Goal: Information Seeking & Learning: Understand process/instructions

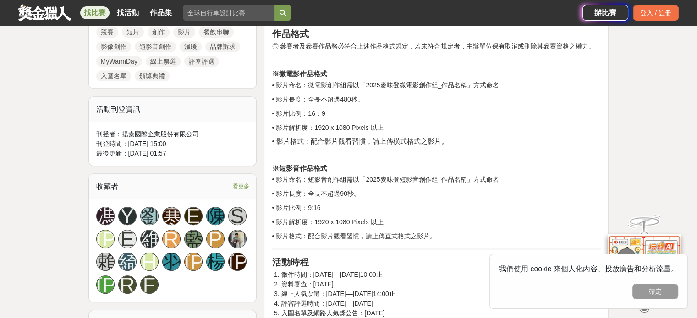
scroll to position [504, 0]
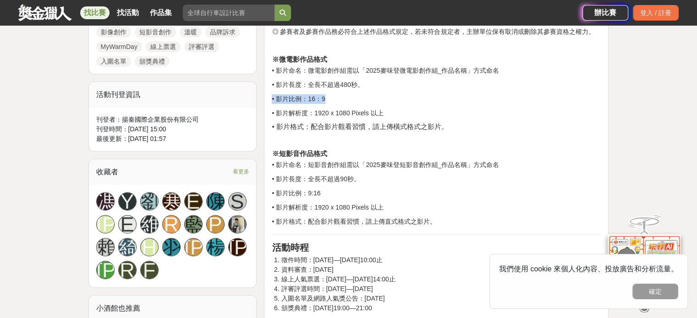
drag, startPoint x: 267, startPoint y: 97, endPoint x: 502, endPoint y: 96, distance: 234.5
click at [507, 126] on h4 "• 影片格式：配合影片觀看習慣，請上傳橫式格式之影片。" at bounding box center [436, 127] width 329 height 8
click at [345, 114] on p "• 影片解析度：1920 x 1080 Pixels 以上" at bounding box center [436, 114] width 329 height 10
click at [345, 113] on p "• 影片解析度：1920 x 1080 Pixels 以上" at bounding box center [436, 114] width 329 height 10
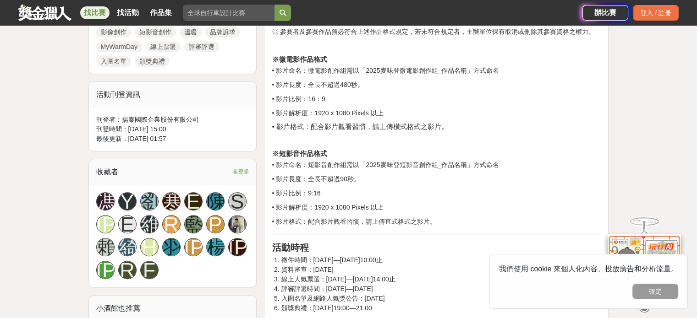
click at [491, 152] on h4 "※短影音作品格式" at bounding box center [436, 145] width 329 height 25
drag, startPoint x: 416, startPoint y: 119, endPoint x: 468, endPoint y: 119, distance: 52.2
click at [489, 125] on h4 "• 影片格式：配合影片觀看習慣，請上傳橫式格式之影片。" at bounding box center [436, 127] width 329 height 8
drag, startPoint x: 383, startPoint y: 125, endPoint x: 514, endPoint y: 123, distance: 131.5
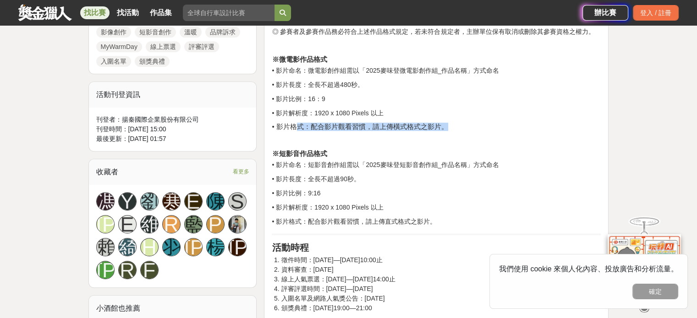
click at [514, 123] on h4 "• 影片格式：配合影片觀看習慣，請上傳橫式格式之影片。" at bounding box center [436, 127] width 329 height 8
click at [511, 168] on p "• 影片命名：短影音創作組需以「2025麥味登短影音創作組_作品名稱」方式命名" at bounding box center [436, 165] width 329 height 10
drag, startPoint x: 321, startPoint y: 123, endPoint x: 395, endPoint y: 146, distance: 78.1
drag, startPoint x: 395, startPoint y: 146, endPoint x: 402, endPoint y: 146, distance: 6.4
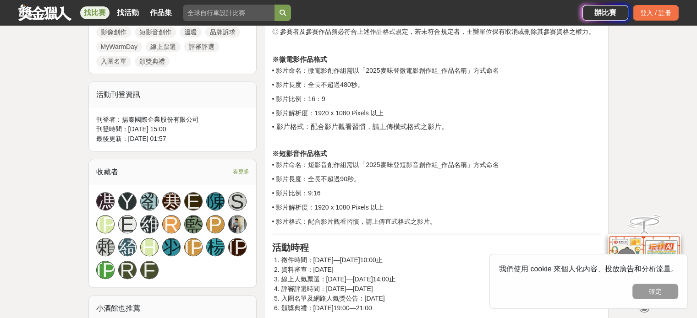
click at [399, 146] on h4 "※短影音作品格式" at bounding box center [436, 145] width 329 height 25
drag, startPoint x: 302, startPoint y: 126, endPoint x: 570, endPoint y: 123, distance: 268.0
click at [570, 123] on h4 "• 影片格式：配合影片觀看習慣，請上傳橫式格式之影片。" at bounding box center [436, 127] width 329 height 8
click at [474, 164] on p "• 影片命名：短影音創作組需以「2025麥味登短影音創作組_作品名稱」方式命名" at bounding box center [436, 165] width 329 height 10
drag, startPoint x: 301, startPoint y: 167, endPoint x: 555, endPoint y: 164, distance: 254.2
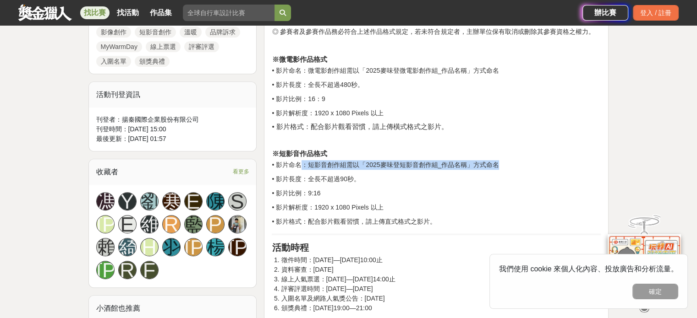
click at [555, 164] on p "• 影片命名：短影音創作組需以「2025麥味登短影音創作組_作品名稱」方式命名" at bounding box center [436, 165] width 329 height 10
click at [534, 176] on p "• 影片長度：全長不超過90秒。" at bounding box center [436, 179] width 329 height 10
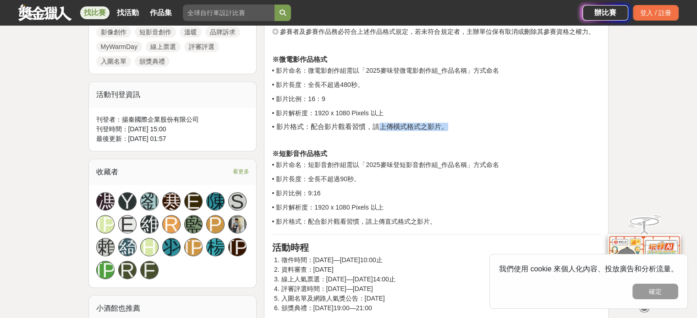
drag, startPoint x: 380, startPoint y: 123, endPoint x: 477, endPoint y: 123, distance: 96.6
click at [477, 123] on h4 "• 影片格式：配合影片觀看習慣，請上傳橫式格式之影片。" at bounding box center [436, 127] width 329 height 8
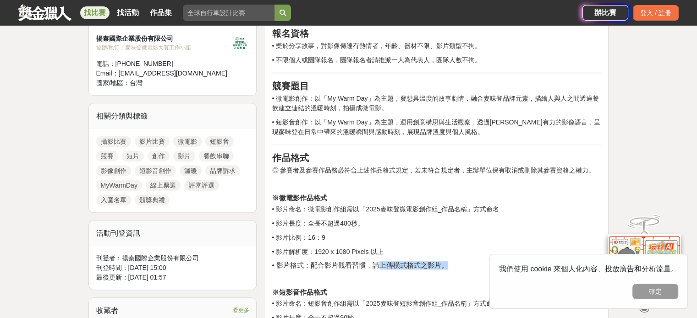
scroll to position [321, 0]
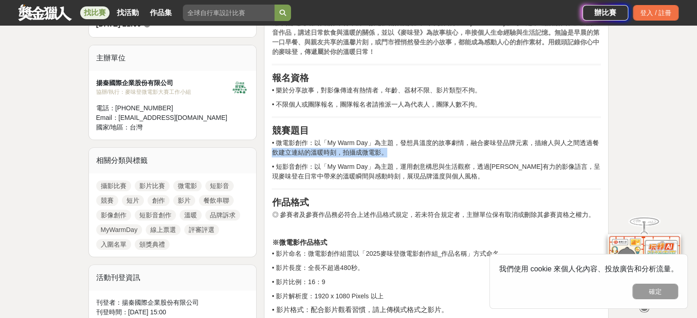
drag, startPoint x: 335, startPoint y: 149, endPoint x: 432, endPoint y: 146, distance: 97.1
click at [565, 142] on p "• 微電影創作：以「My Warm Day」為主題，發想具溫度的故事劇情，融合麥味登品牌元素，描繪人與人之間透過餐飲建立連結的溫暖時刻，拍攝成微電影。" at bounding box center [436, 147] width 329 height 19
click at [564, 151] on p "• 微電影創作：以「My Warm Day」為主題，發想具溫度的故事劇情，融合麥味登品牌元素，描繪人與人之間透過餐飲建立連結的溫暖時刻，拍攝成微電影。" at bounding box center [436, 147] width 329 height 19
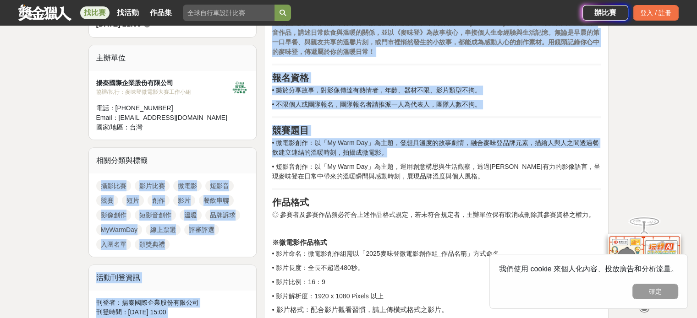
drag, startPoint x: 258, startPoint y: 147, endPoint x: 468, endPoint y: 157, distance: 209.6
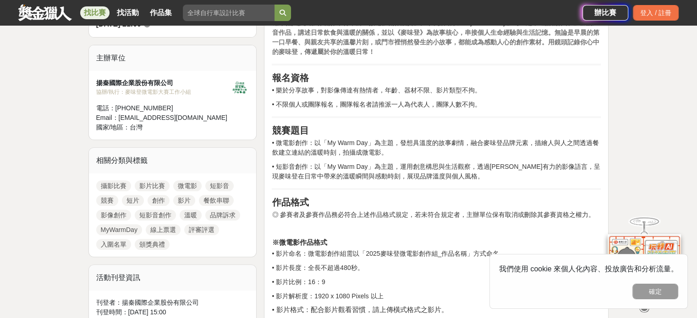
click at [526, 165] on p "• 短影音創作：以「My Warm Day」為主題，運用創意構思與生活觀察，透過簡潔有力的影像語言，呈現麥味登在日常中帶來的溫暖瞬間與感動時刻，展現品牌溫度與…" at bounding box center [436, 171] width 329 height 19
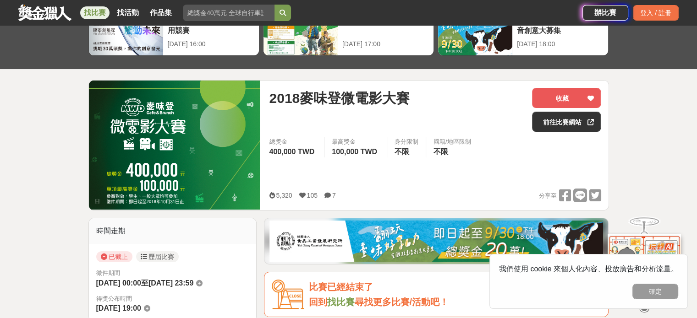
scroll to position [275, 0]
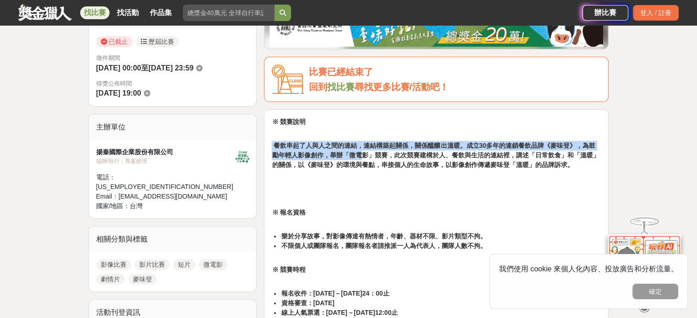
drag, startPoint x: 357, startPoint y: 153, endPoint x: 582, endPoint y: 171, distance: 226.0
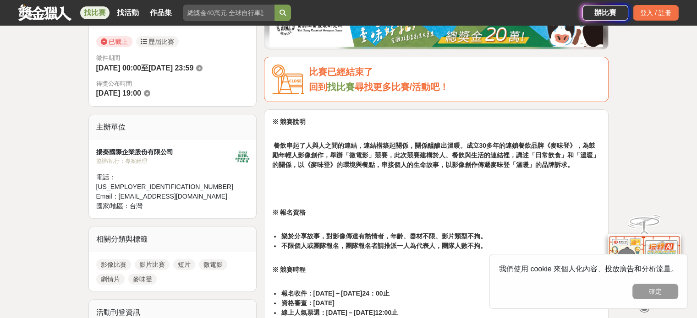
click at [580, 189] on p at bounding box center [436, 189] width 329 height 10
